Goal: Check status: Check status

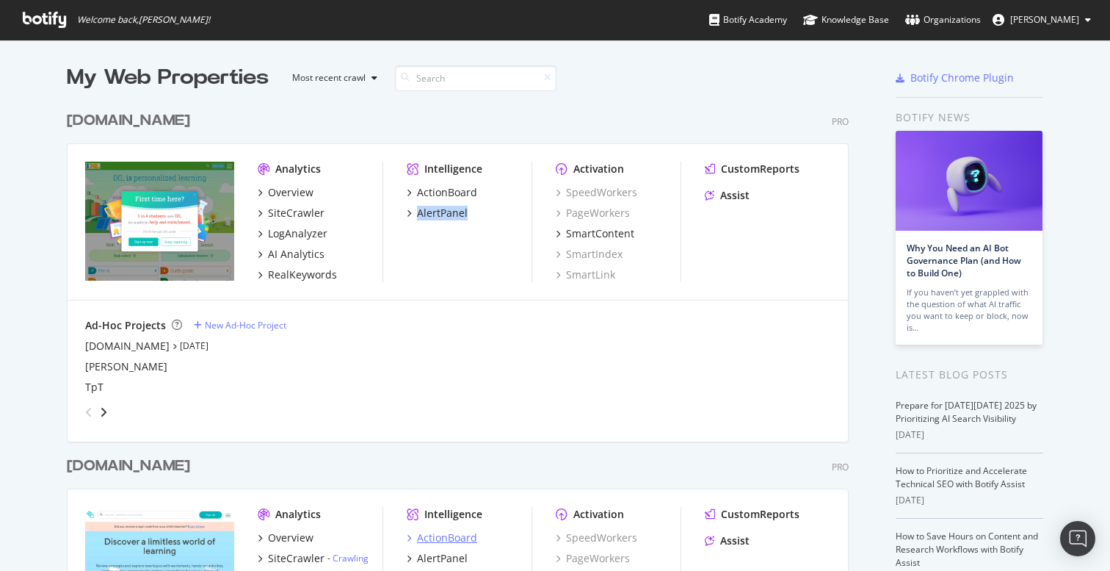
scroll to position [571, 1110]
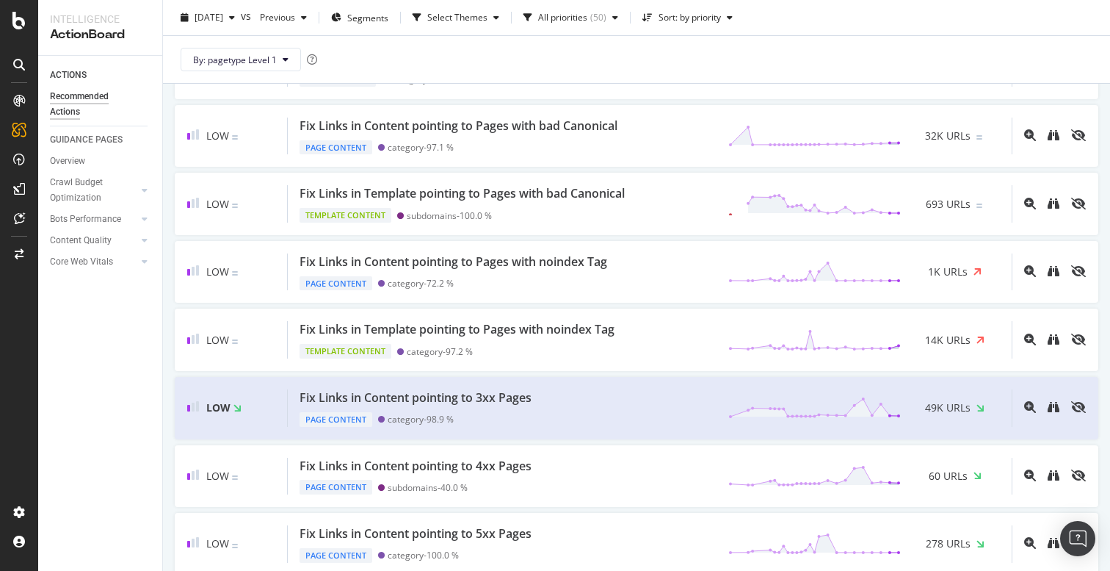
scroll to position [1633, 0]
